Goal: Task Accomplishment & Management: Complete application form

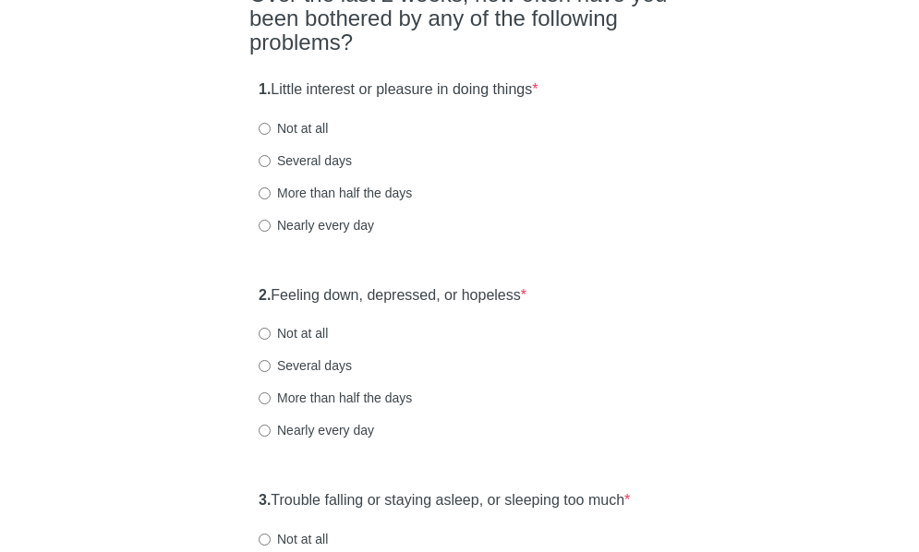
scroll to position [277, 0]
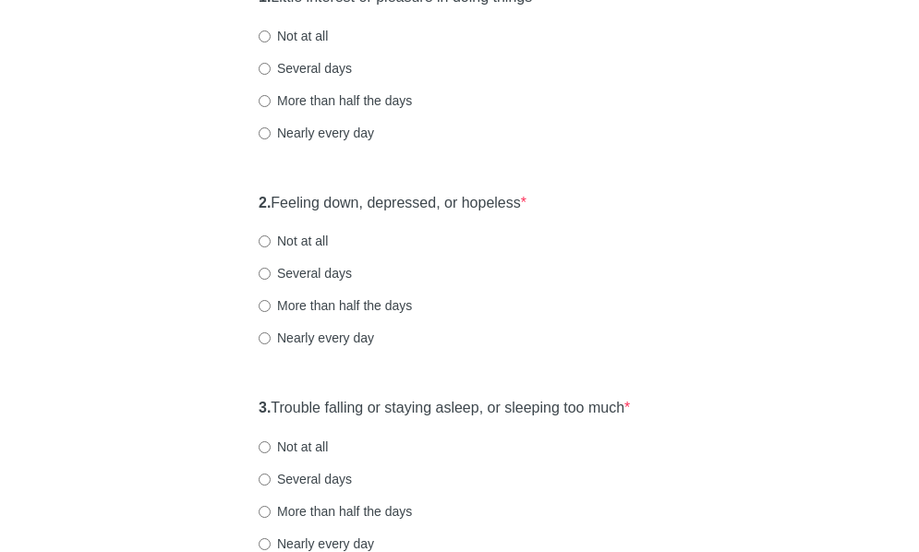
click at [314, 250] on label "Not at all" at bounding box center [293, 241] width 69 height 18
click at [271, 247] on input "Not at all" at bounding box center [265, 241] width 12 height 12
radio input "true"
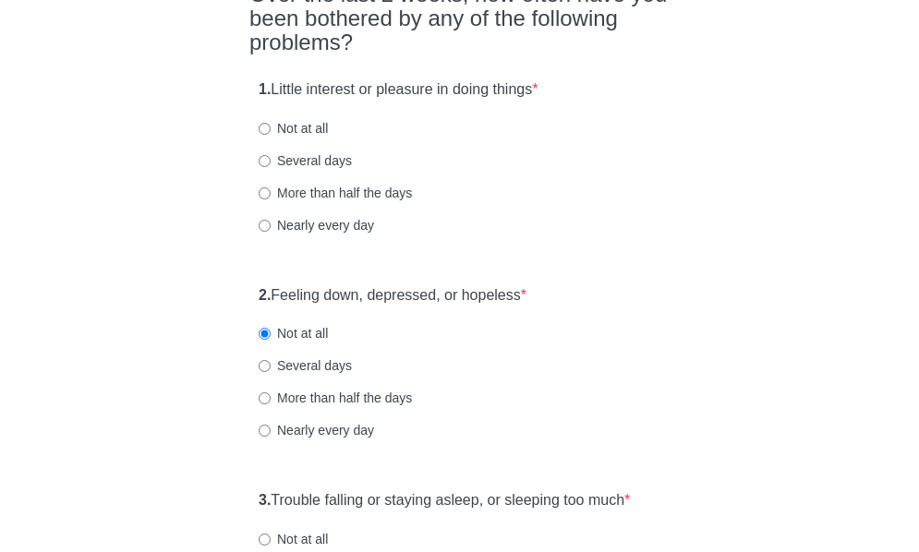
click at [303, 138] on label "Not at all" at bounding box center [293, 128] width 69 height 18
click at [271, 135] on input "Not at all" at bounding box center [265, 129] width 12 height 12
radio input "true"
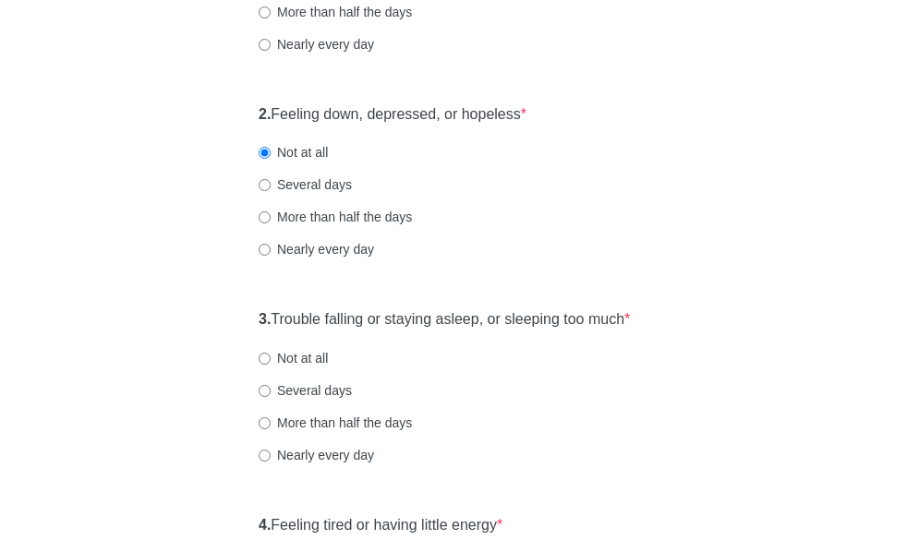
scroll to position [369, 0]
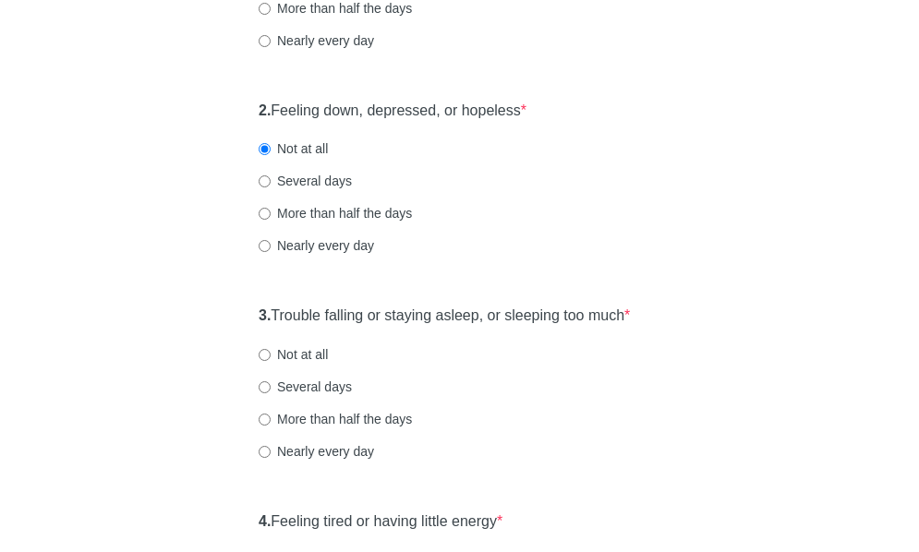
click at [307, 364] on label "Not at all" at bounding box center [293, 354] width 69 height 18
click at [271, 361] on input "Not at all" at bounding box center [265, 355] width 12 height 12
radio input "true"
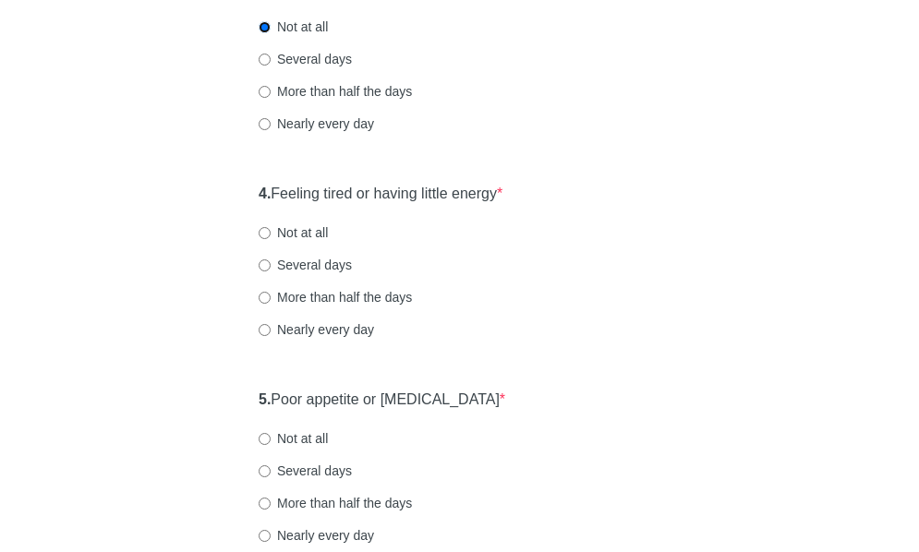
scroll to position [739, 0]
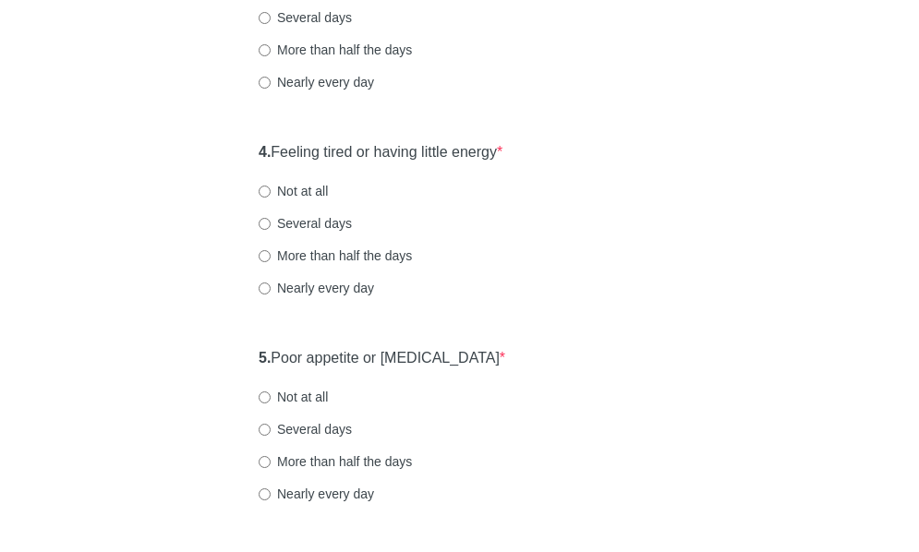
click at [290, 200] on label "Not at all" at bounding box center [293, 191] width 69 height 18
click at [271, 198] on input "Not at all" at bounding box center [265, 192] width 12 height 12
radio input "true"
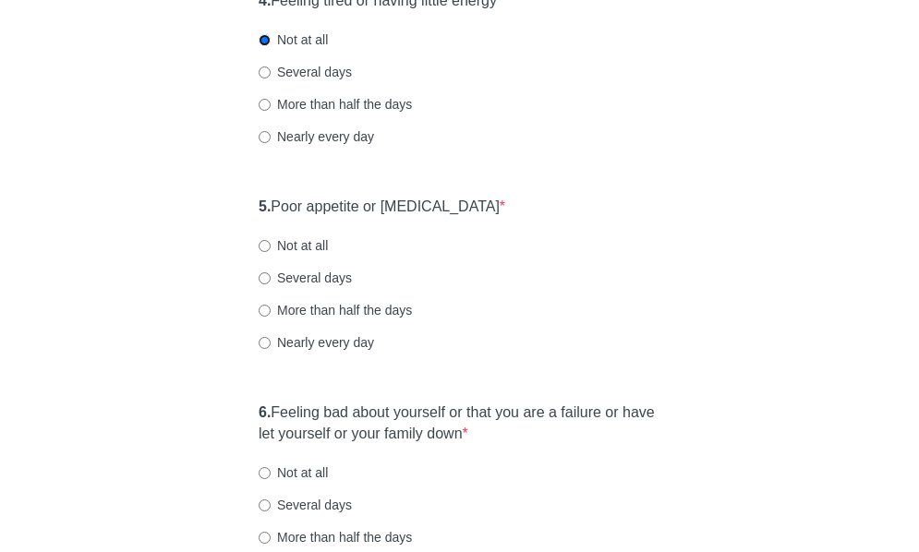
scroll to position [923, 0]
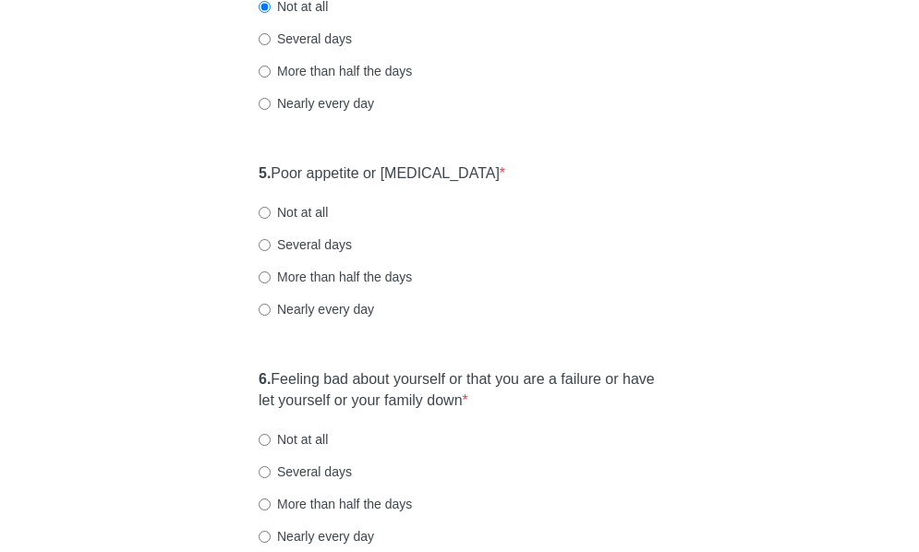
click at [296, 238] on div "5. Poor appetite or [MEDICAL_DATA] * Not at all Several days More than half the…" at bounding box center [459, 250] width 420 height 192
click at [307, 222] on label "Not at all" at bounding box center [293, 212] width 69 height 18
click at [271, 219] on input "Not at all" at bounding box center [265, 213] width 12 height 12
radio input "true"
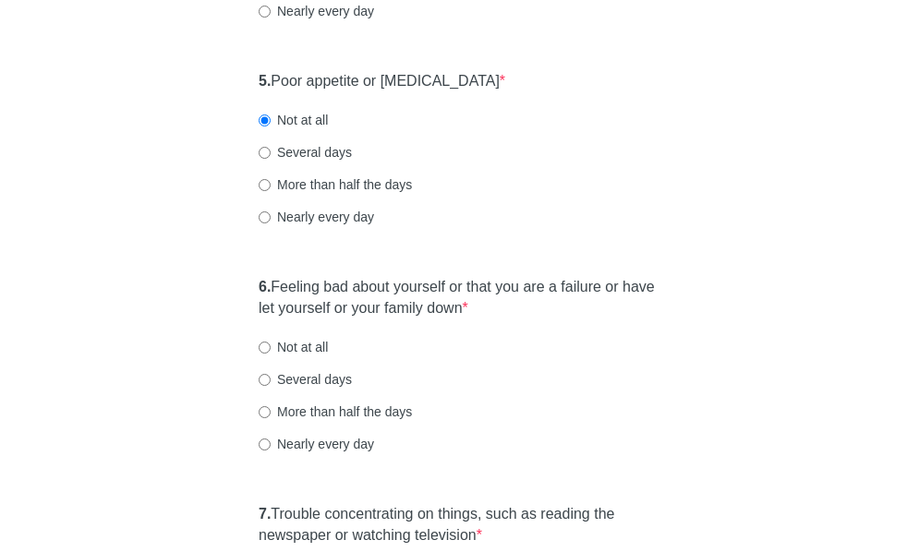
click at [301, 356] on label "Not at all" at bounding box center [293, 347] width 69 height 18
click at [271, 354] on input "Not at all" at bounding box center [265, 348] width 12 height 12
radio input "true"
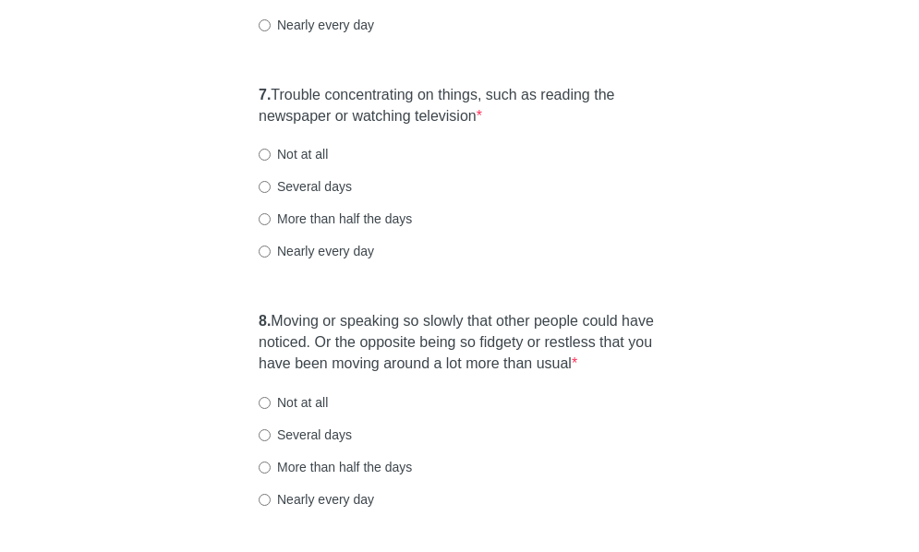
scroll to position [1477, 0]
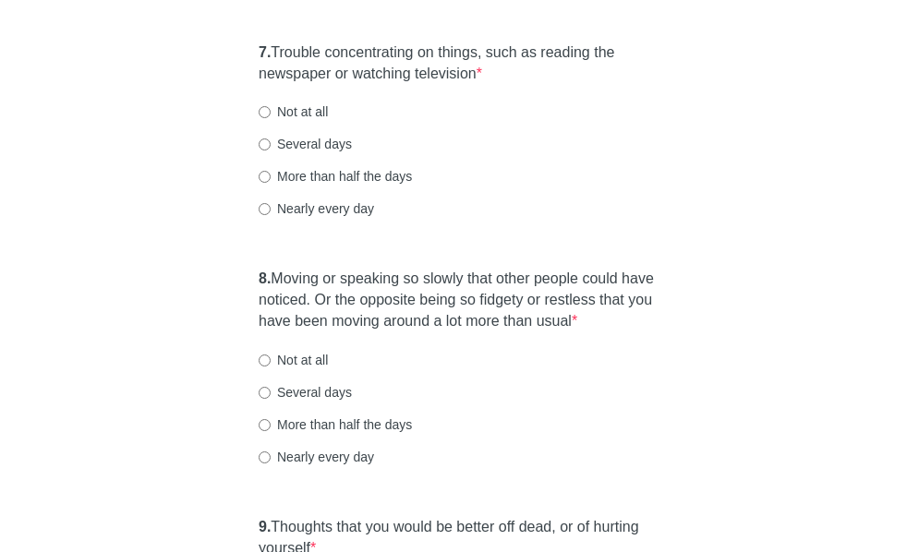
click at [324, 153] on label "Several days" at bounding box center [305, 144] width 93 height 18
click at [271, 151] on input "Several days" at bounding box center [265, 145] width 12 height 12
radio input "true"
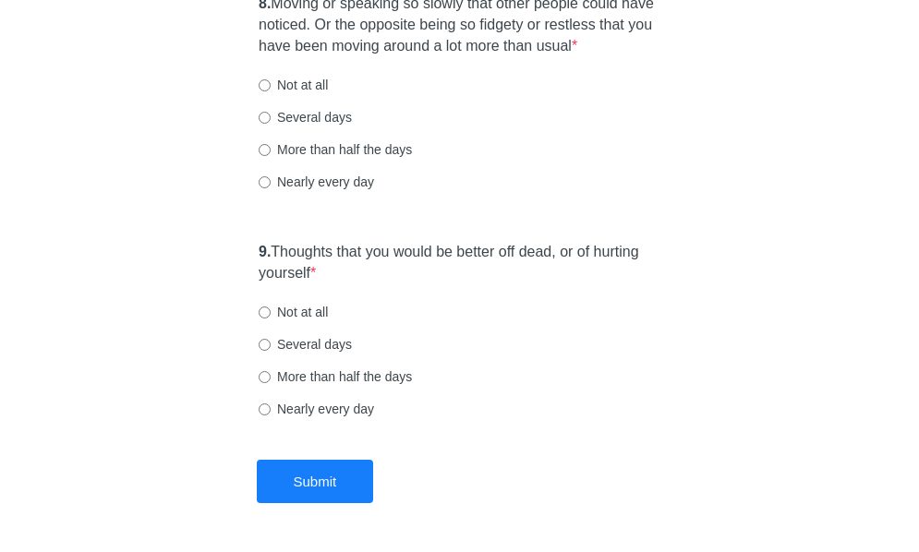
scroll to position [1754, 0]
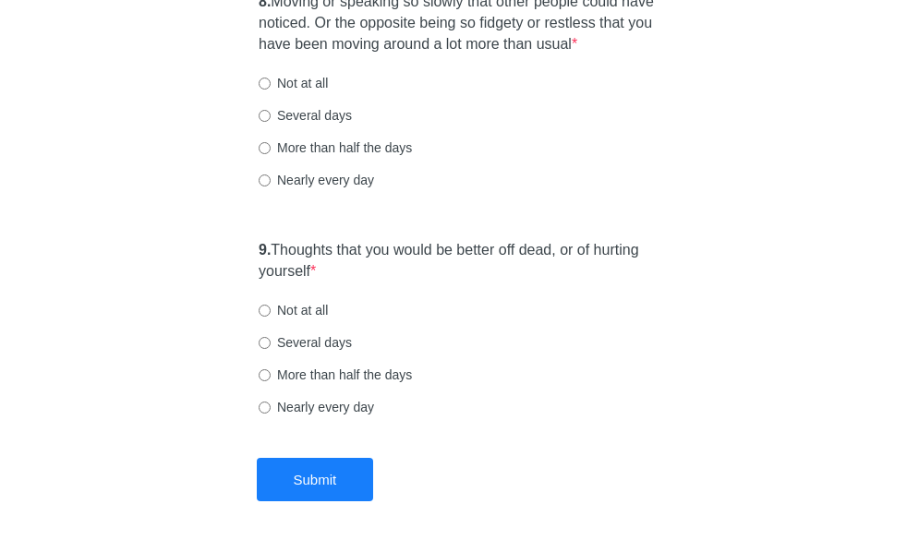
click at [546, 319] on div "Not at all" at bounding box center [460, 310] width 402 height 18
click at [332, 125] on label "Several days" at bounding box center [305, 115] width 93 height 18
click at [271, 122] on input "Several days" at bounding box center [265, 116] width 12 height 12
radio input "true"
click at [311, 319] on label "Not at all" at bounding box center [293, 310] width 69 height 18
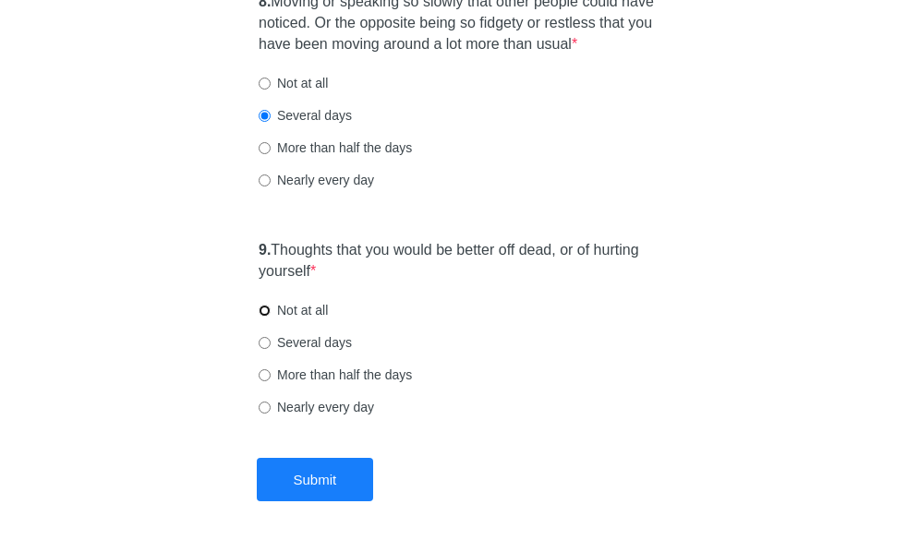
click at [271, 317] on input "Not at all" at bounding box center [265, 311] width 12 height 12
radio input "true"
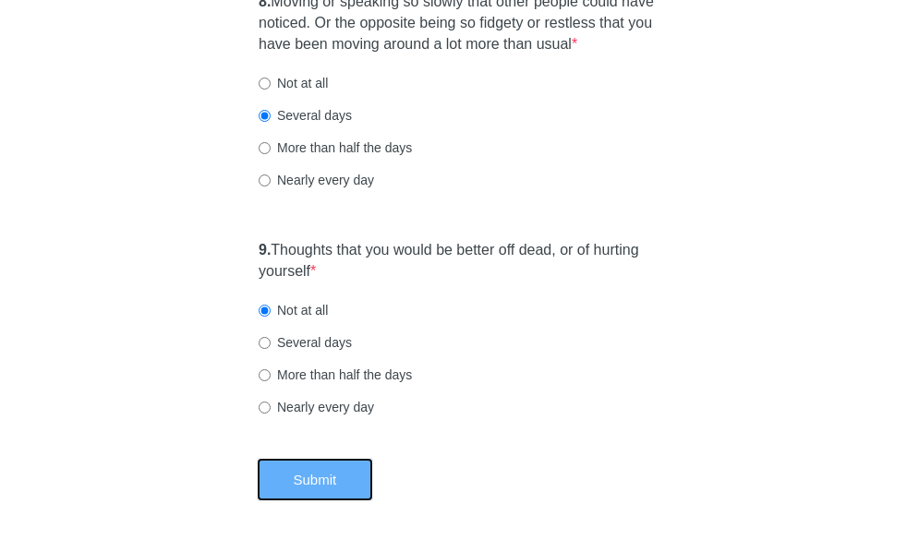
click at [322, 501] on button "Submit" at bounding box center [315, 479] width 117 height 43
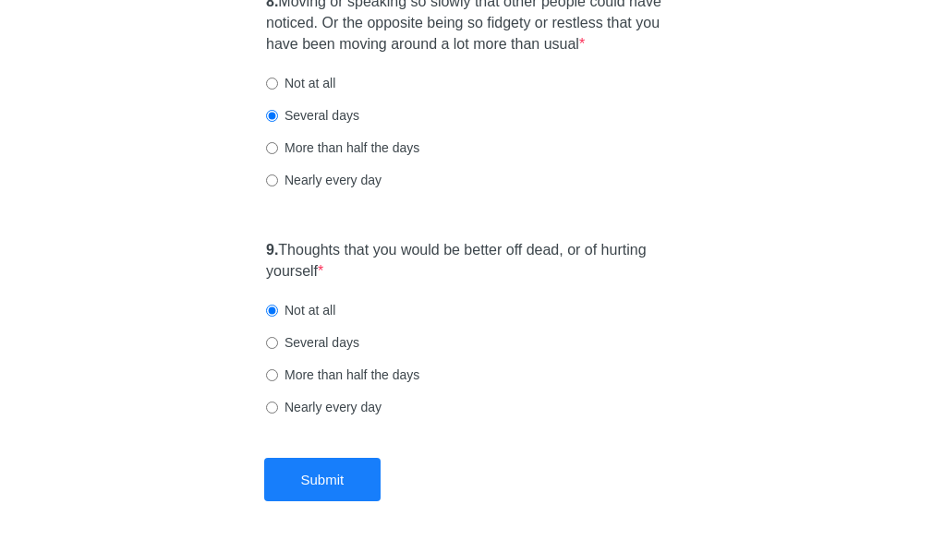
scroll to position [0, 0]
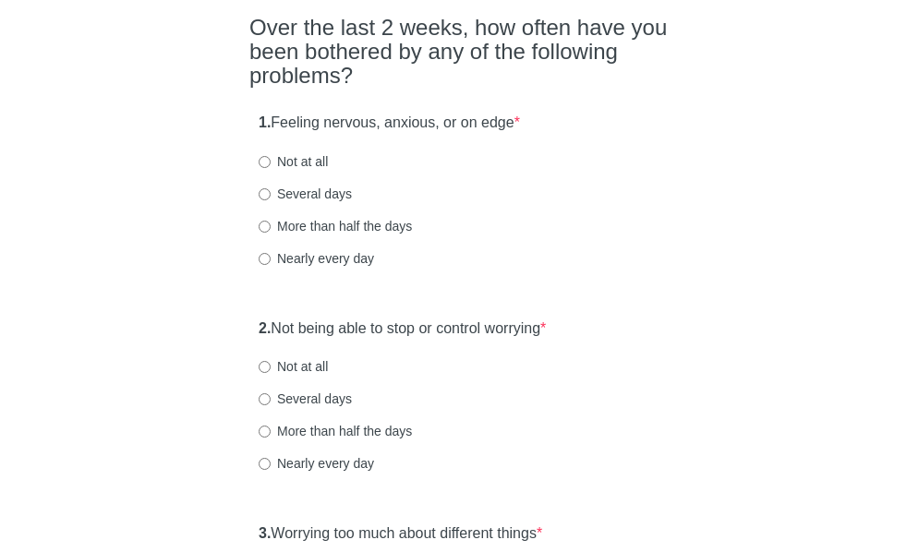
scroll to position [185, 0]
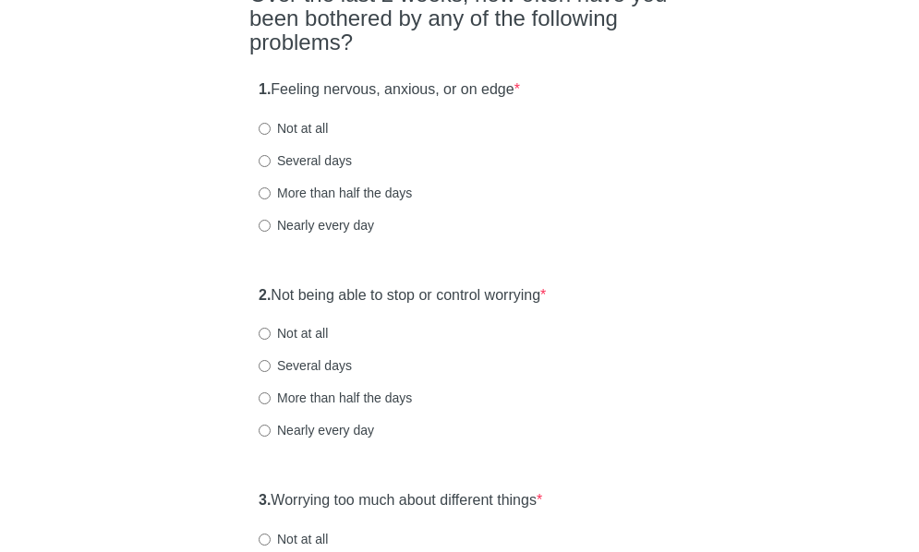
click at [313, 128] on label "Not at all" at bounding box center [293, 128] width 69 height 18
click at [271, 128] on input "Not at all" at bounding box center [265, 129] width 12 height 12
radio input "true"
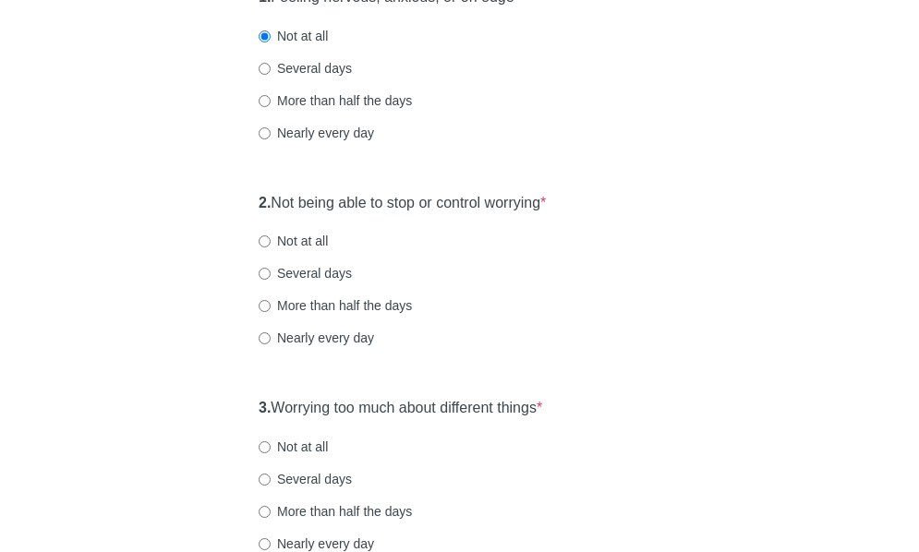
click at [288, 244] on label "Not at all" at bounding box center [293, 241] width 69 height 18
click at [271, 244] on input "Not at all" at bounding box center [265, 241] width 12 height 12
radio input "true"
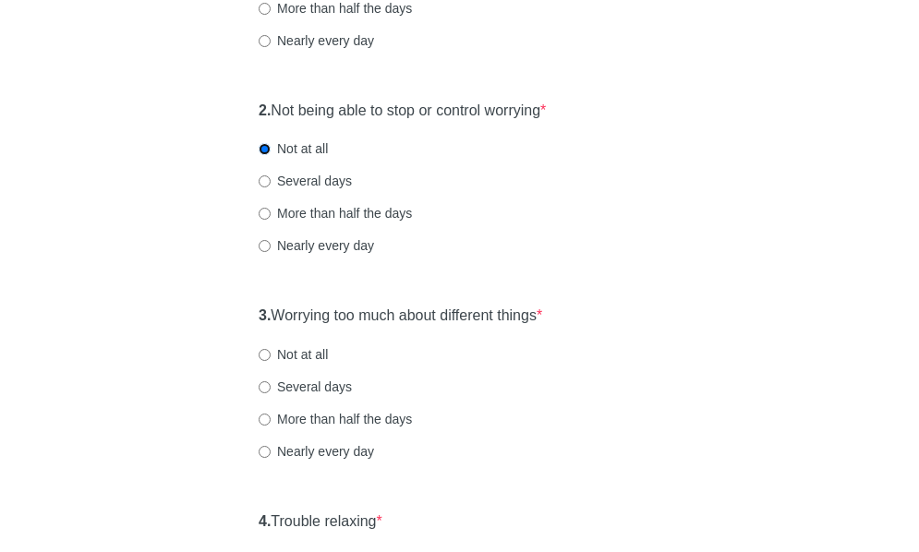
scroll to position [462, 0]
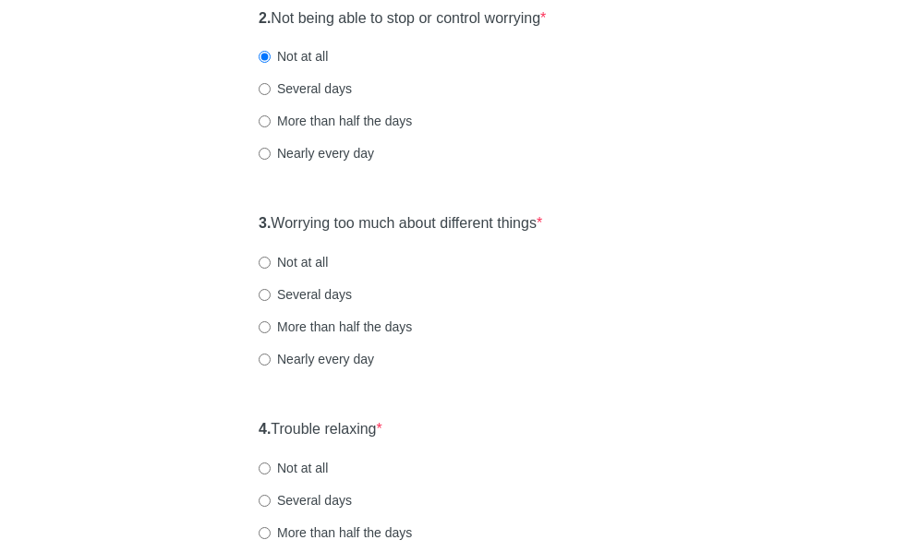
click at [304, 265] on label "Not at all" at bounding box center [293, 262] width 69 height 18
click at [271, 265] on input "Not at all" at bounding box center [265, 263] width 12 height 12
radio input "true"
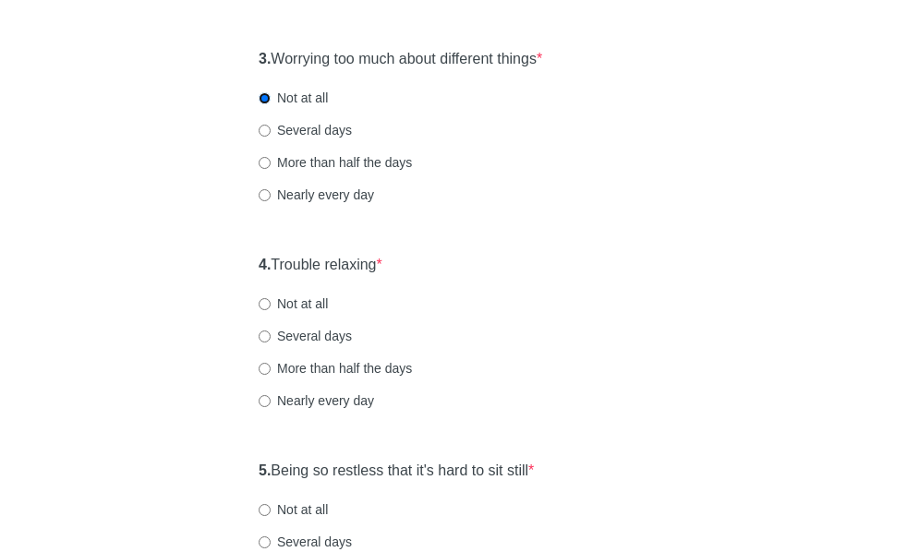
scroll to position [739, 0]
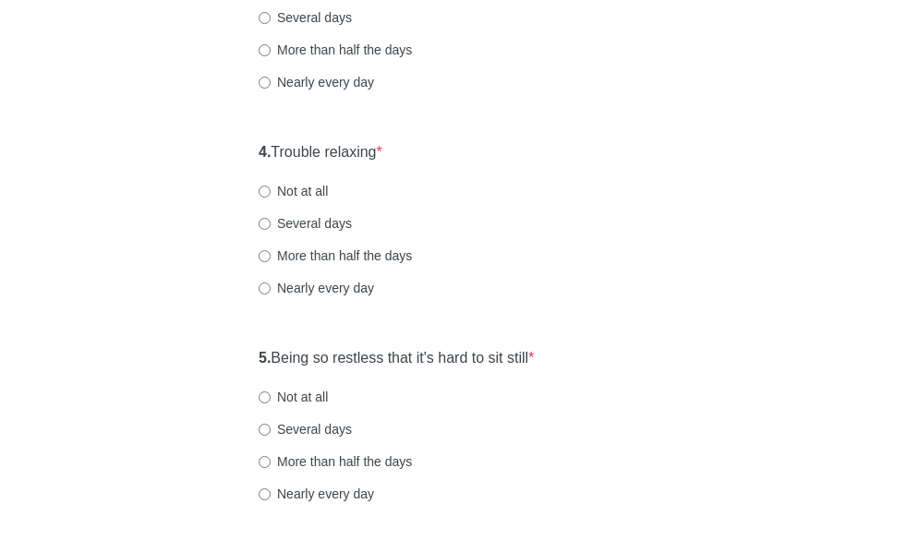
click at [296, 192] on label "Not at all" at bounding box center [293, 191] width 69 height 18
click at [271, 192] on input "Not at all" at bounding box center [265, 192] width 12 height 12
radio input "true"
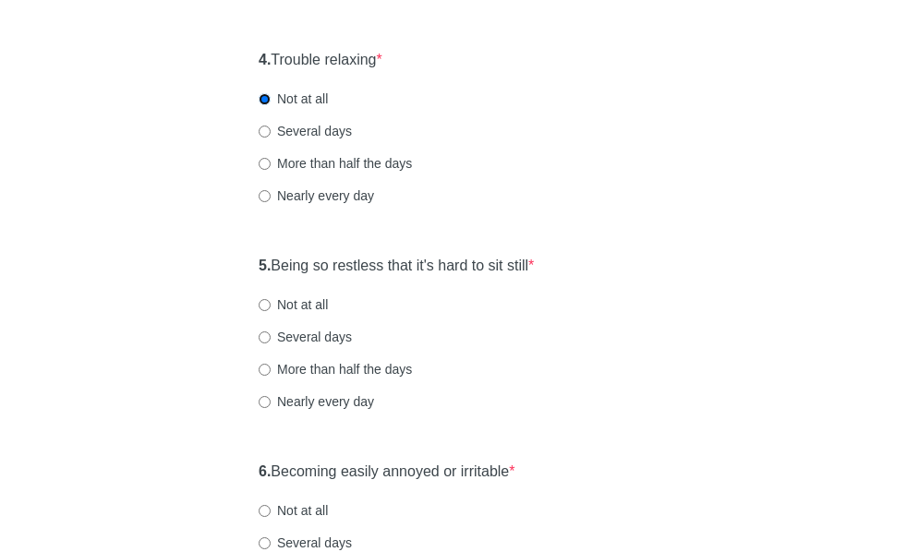
scroll to position [923, 0]
click at [308, 127] on label "Several days" at bounding box center [305, 131] width 93 height 18
click at [271, 127] on input "Several days" at bounding box center [265, 132] width 12 height 12
radio input "true"
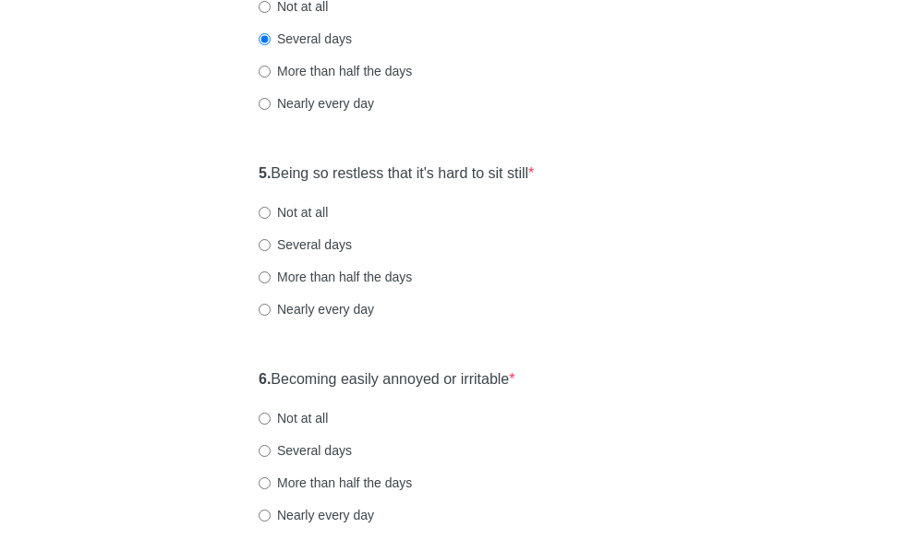
click at [324, 247] on label "Several days" at bounding box center [305, 244] width 93 height 18
click at [271, 247] on input "Several days" at bounding box center [265, 245] width 12 height 12
radio input "true"
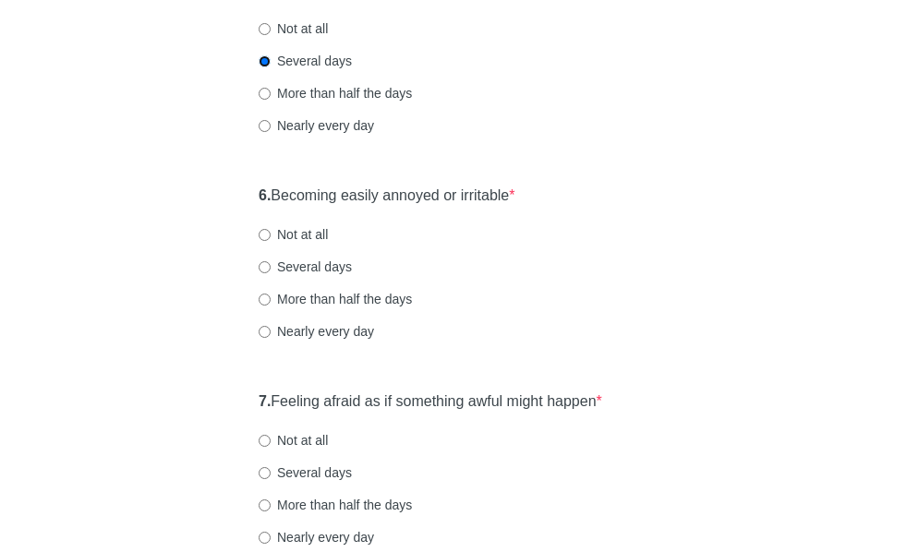
scroll to position [1108, 0]
click at [325, 273] on label "Several days" at bounding box center [305, 266] width 93 height 18
click at [271, 272] on input "Several days" at bounding box center [265, 266] width 12 height 12
radio input "true"
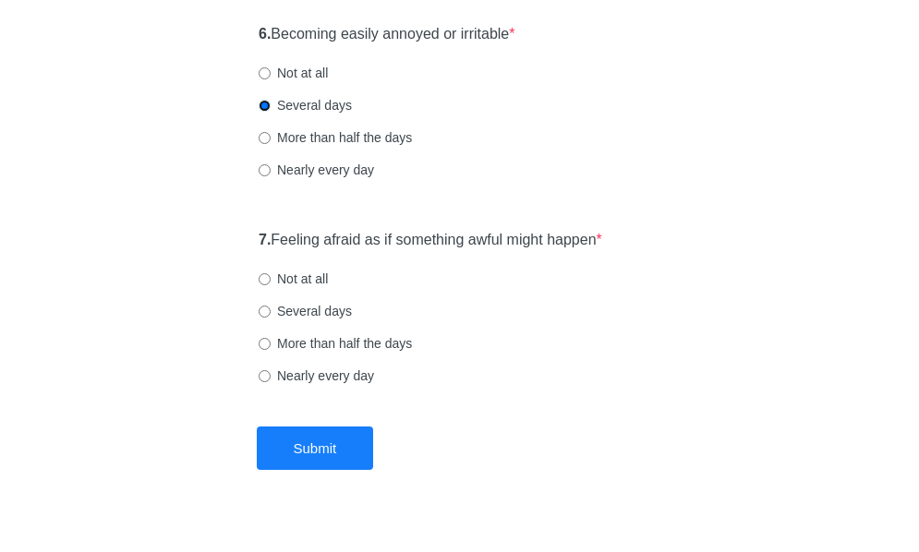
scroll to position [1298, 0]
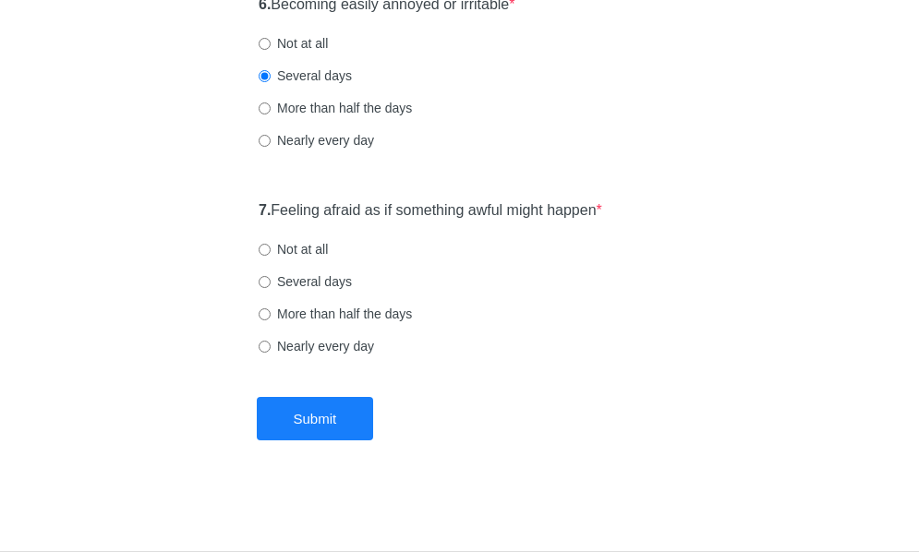
click at [290, 247] on label "Not at all" at bounding box center [293, 249] width 69 height 18
click at [271, 247] on input "Not at all" at bounding box center [265, 250] width 12 height 12
radio input "true"
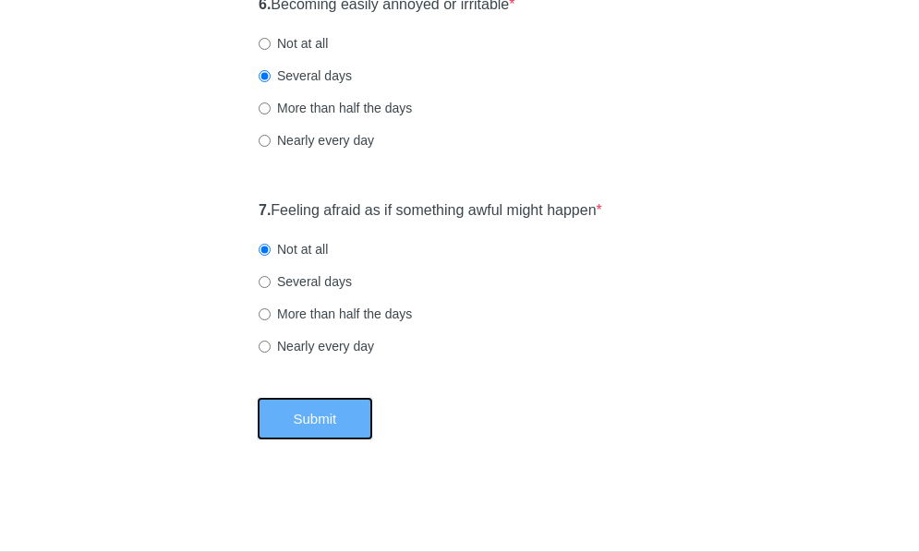
click at [294, 406] on button "Submit" at bounding box center [315, 418] width 117 height 43
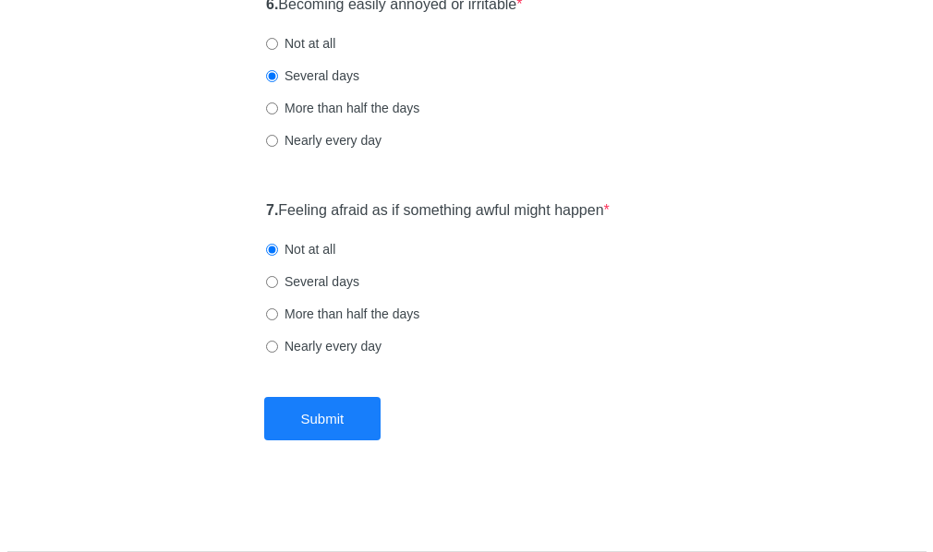
scroll to position [0, 0]
